Goal: Transaction & Acquisition: Purchase product/service

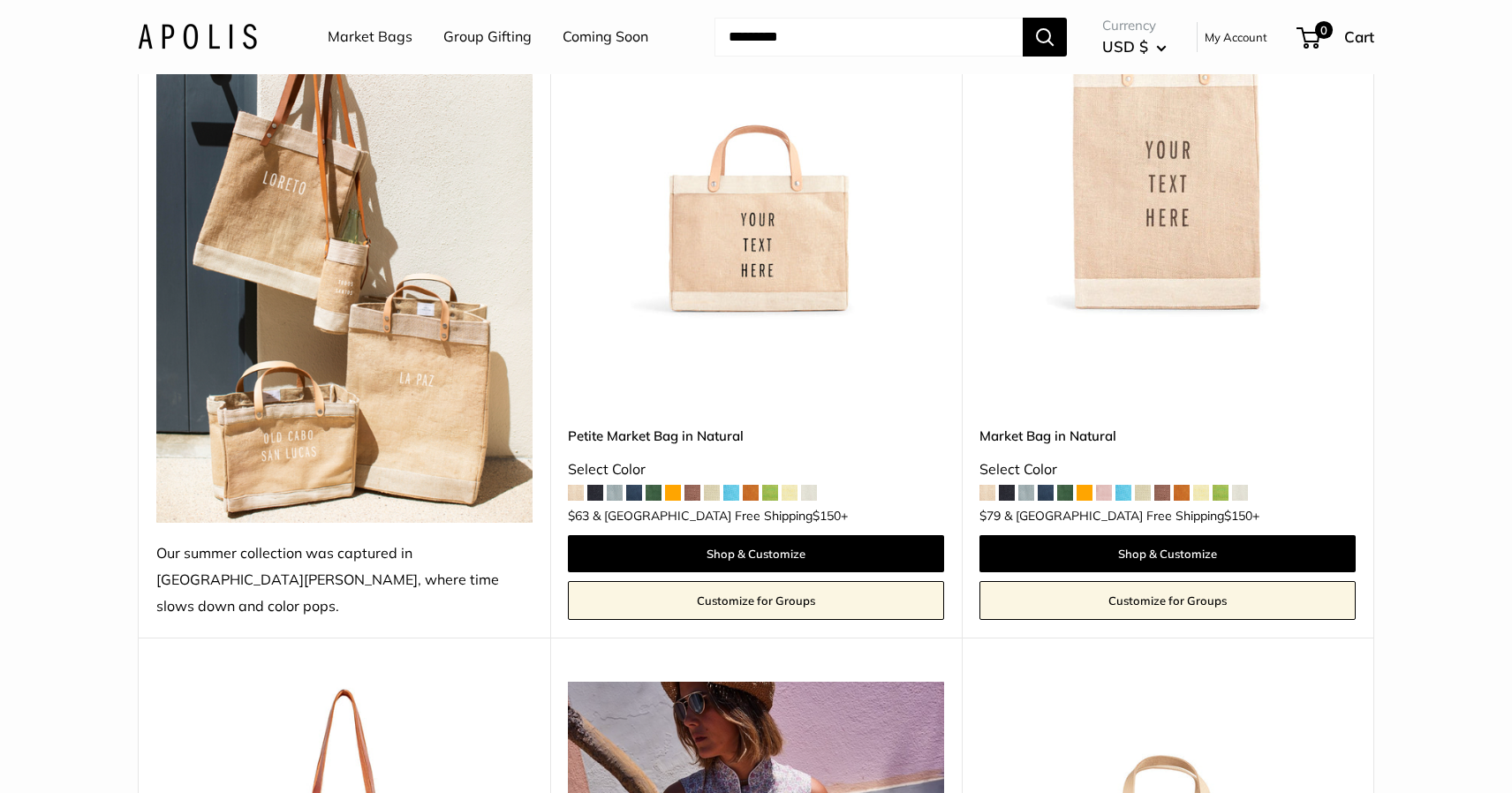
scroll to position [259, 0]
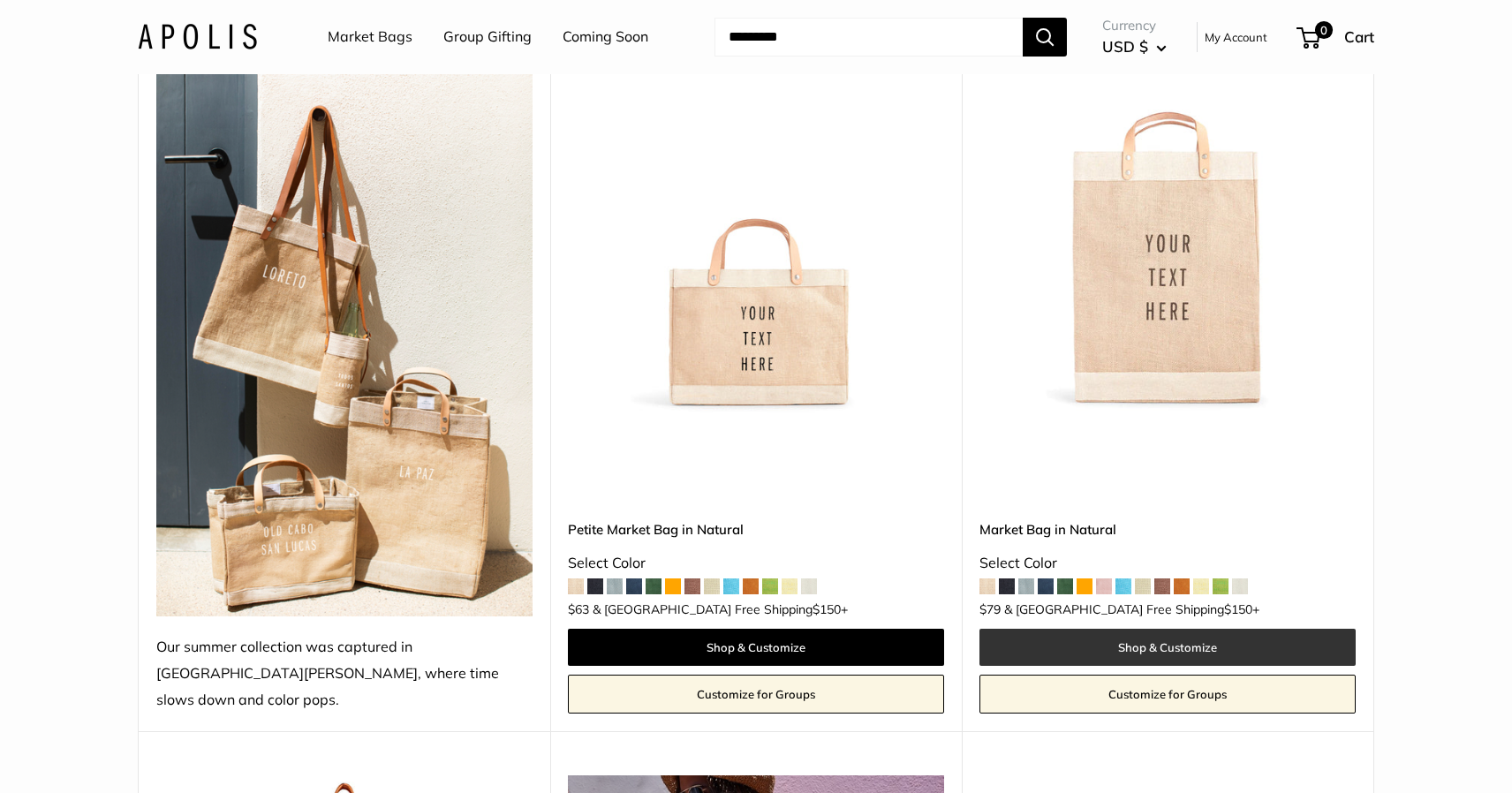
click at [1200, 629] on link "Shop & Customize" at bounding box center [1167, 647] width 376 height 37
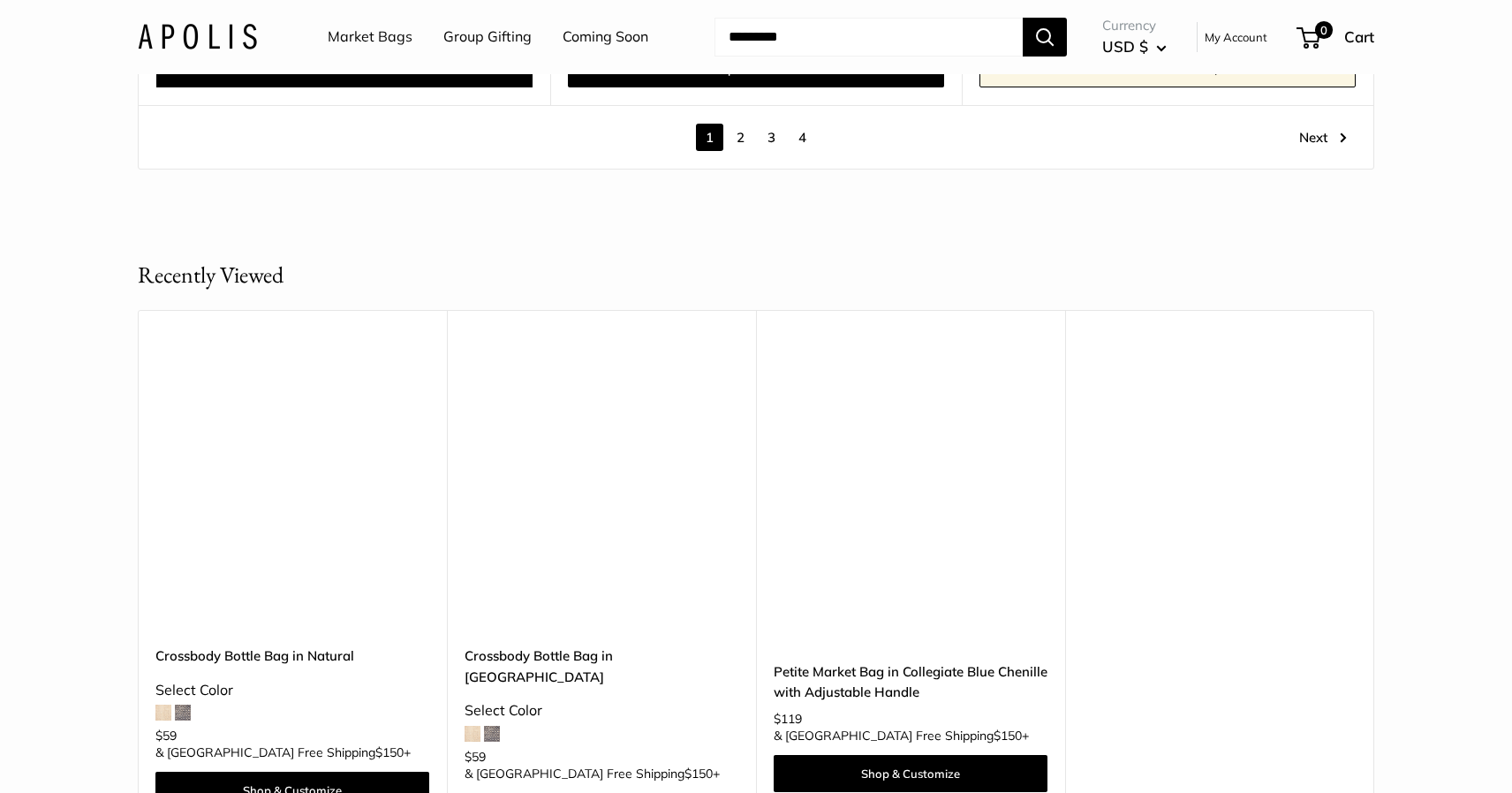
scroll to position [10645, 0]
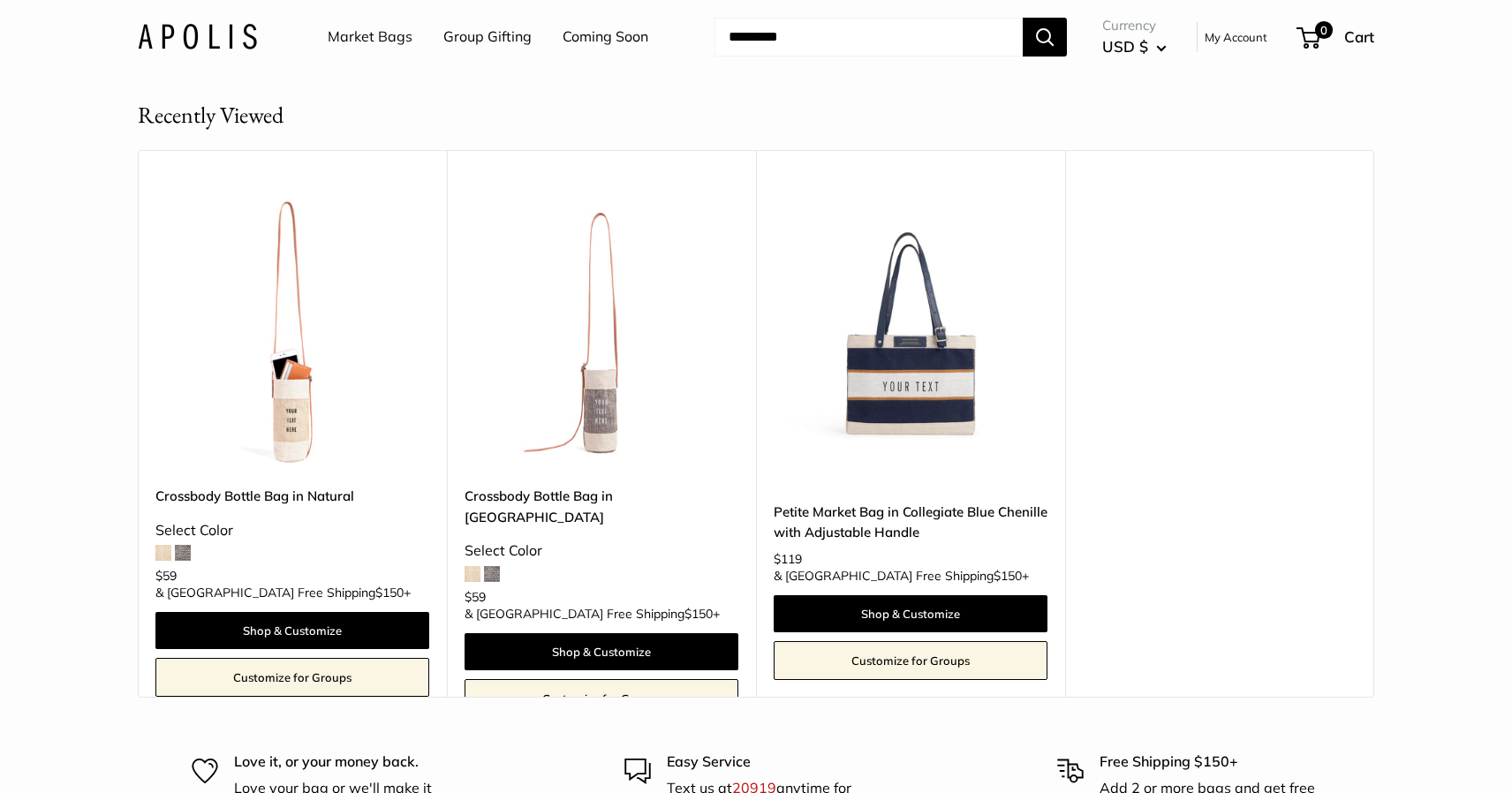
click at [0, 0] on img at bounding box center [0, 0] width 0 height 0
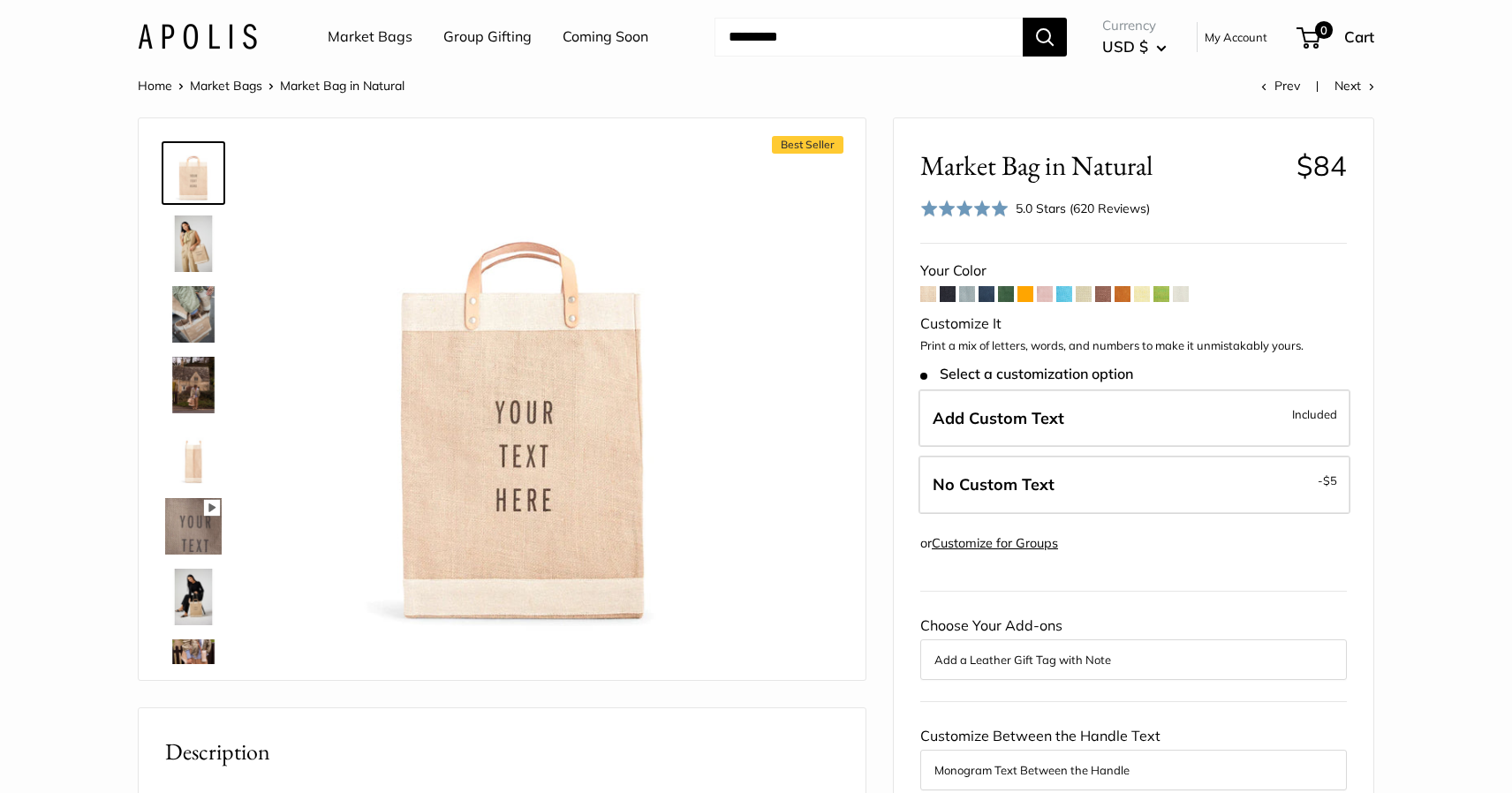
click at [944, 299] on span at bounding box center [947, 293] width 16 height 16
